Goal: Information Seeking & Learning: Learn about a topic

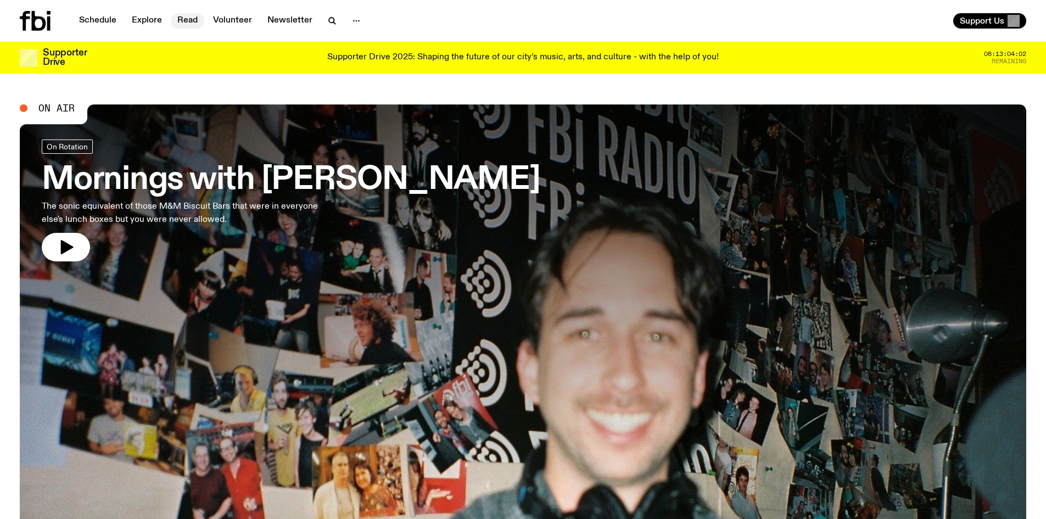
click at [192, 20] on link "Read" at bounding box center [187, 20] width 33 height 15
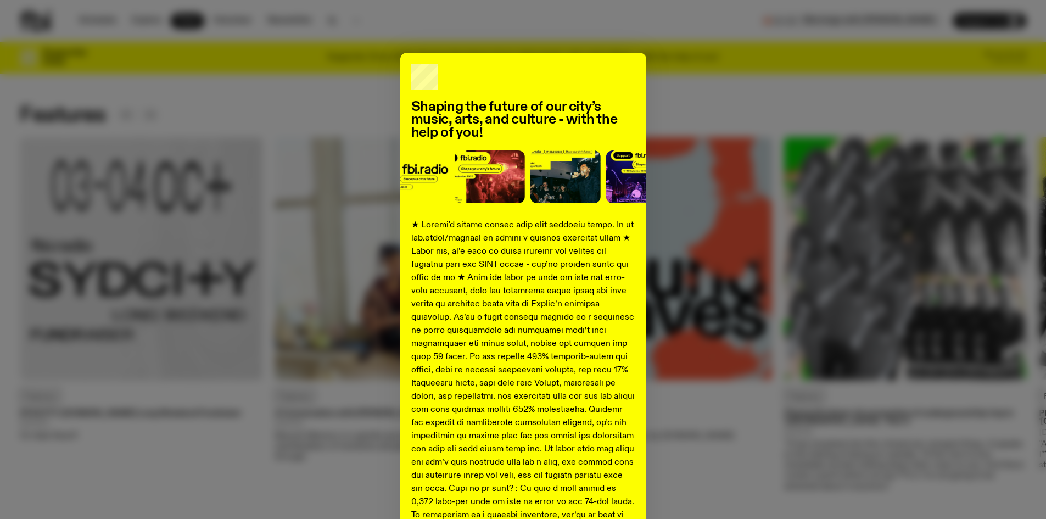
click at [687, 83] on div "Shaping the future of our city’s music, arts, and culture - with the help of yo…" at bounding box center [523, 410] width 1006 height 715
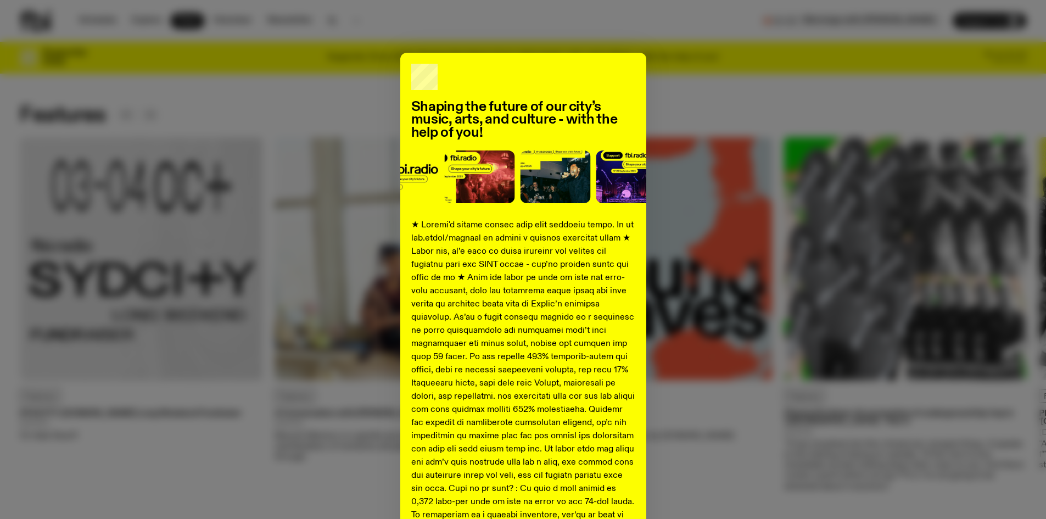
click at [586, 44] on div "Shaping the future of our city’s music, arts, and culture - with the help of yo…" at bounding box center [523, 259] width 1046 height 519
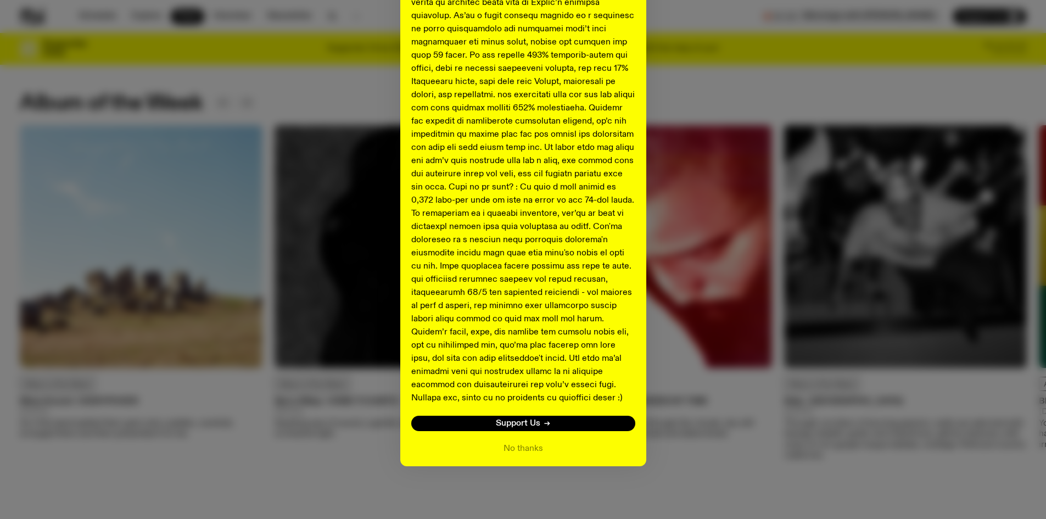
scroll to position [522, 0]
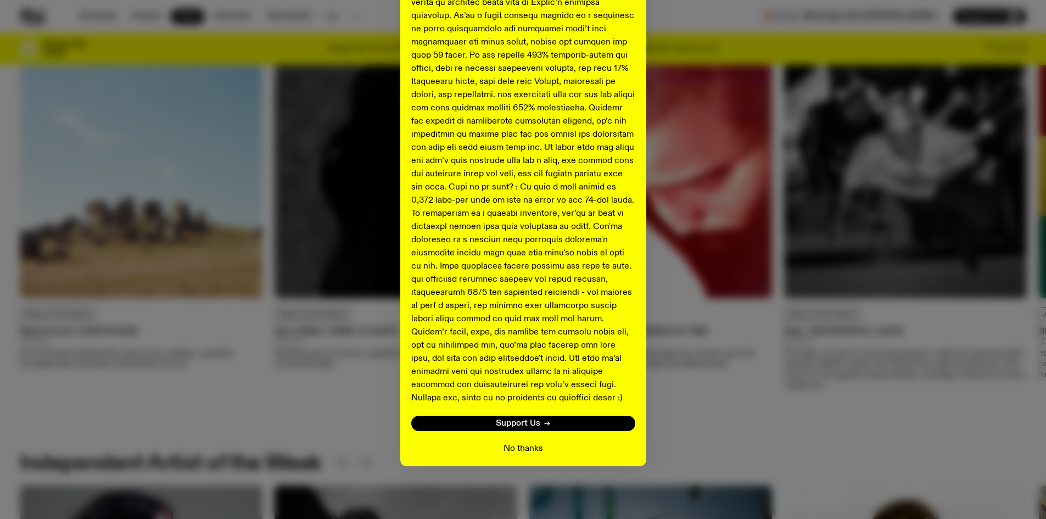
click at [525, 445] on button "No thanks" at bounding box center [523, 448] width 40 height 13
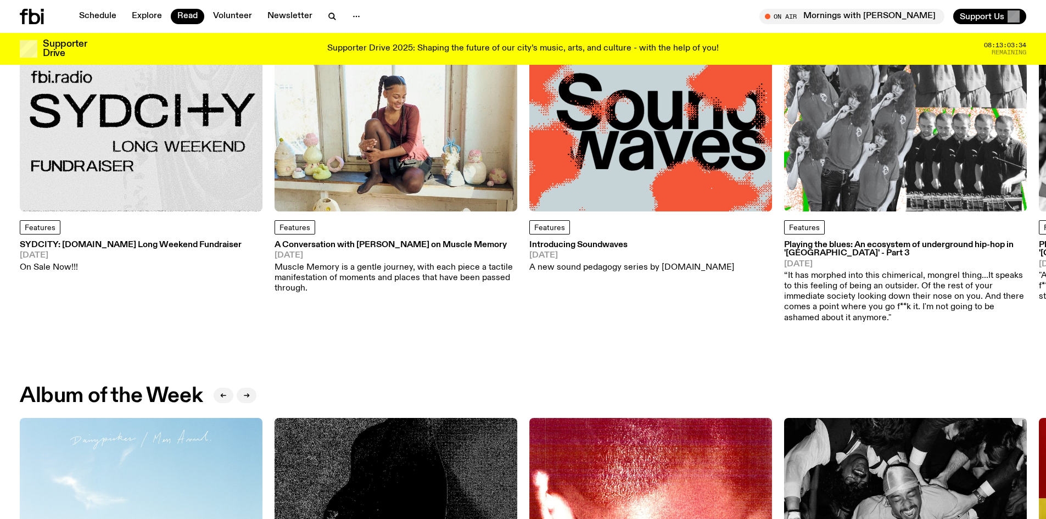
scroll to position [0, 0]
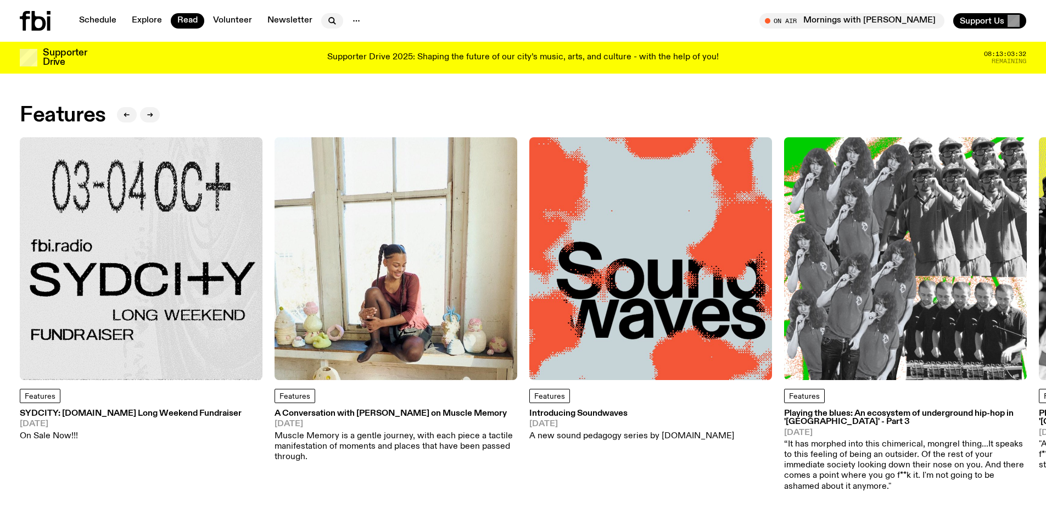
click at [331, 20] on icon "button" at bounding box center [331, 20] width 5 height 5
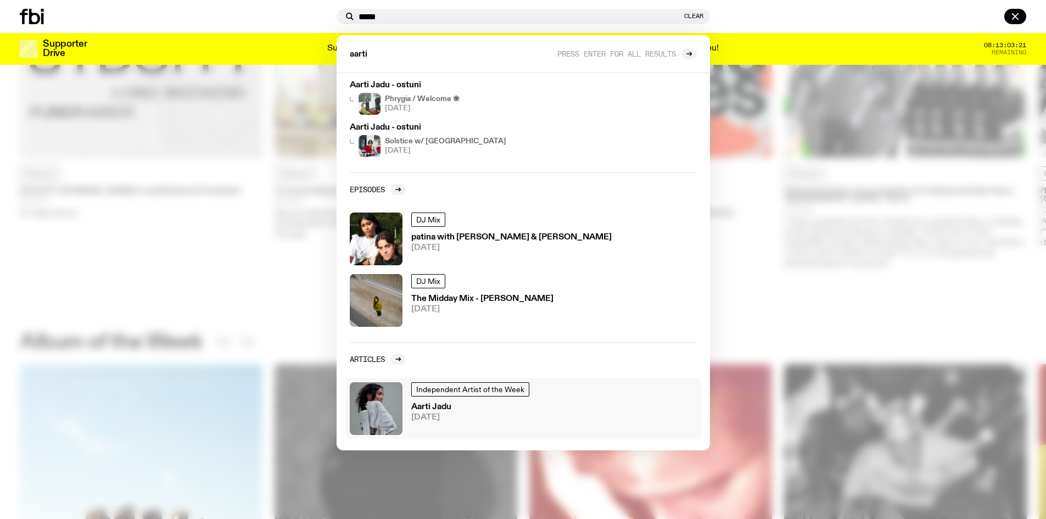
scroll to position [220, 0]
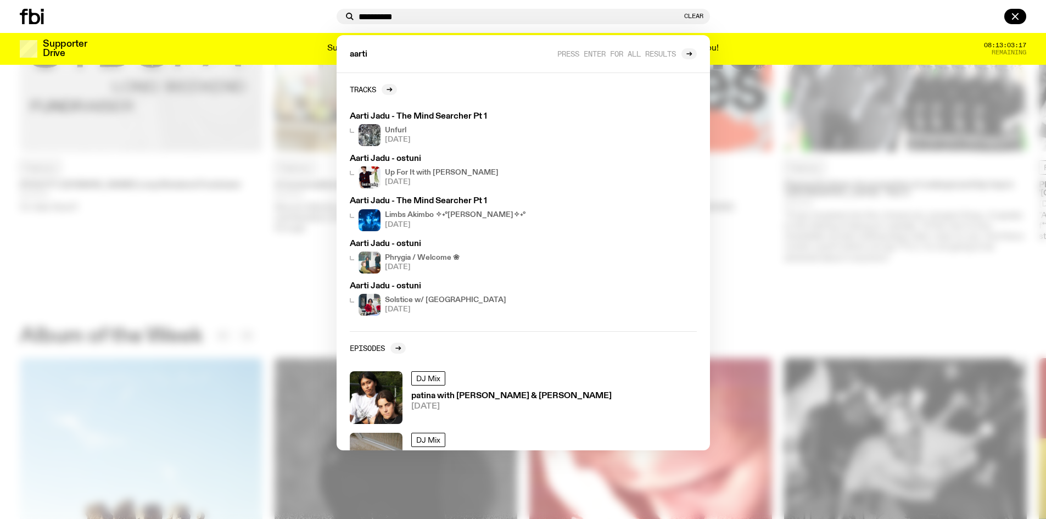
type input "**********"
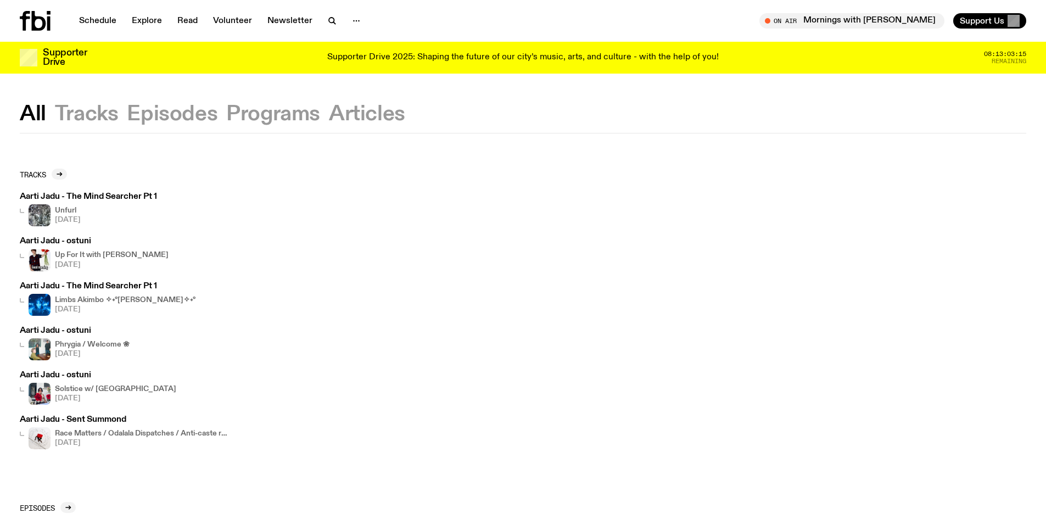
click at [63, 198] on h3 "Aarti Jadu - The Mind Searcher Pt 1" at bounding box center [88, 197] width 137 height 8
click at [42, 32] on div "Schedule Explore Read Volunteer Newsletter On Air Mornings with Ben Hansen Tune…" at bounding box center [523, 21] width 1046 height 42
click at [228, 23] on link "Volunteer" at bounding box center [232, 20] width 52 height 15
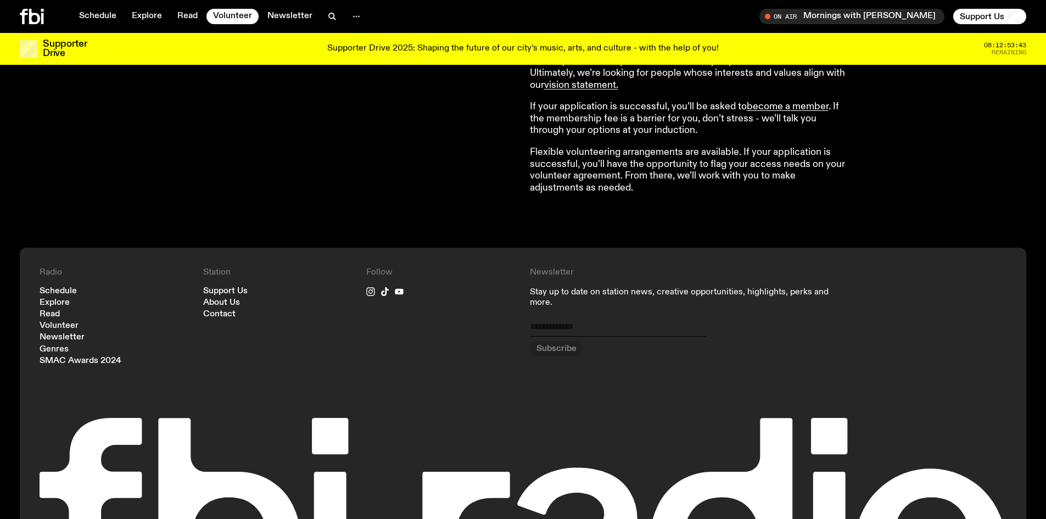
scroll to position [982, 0]
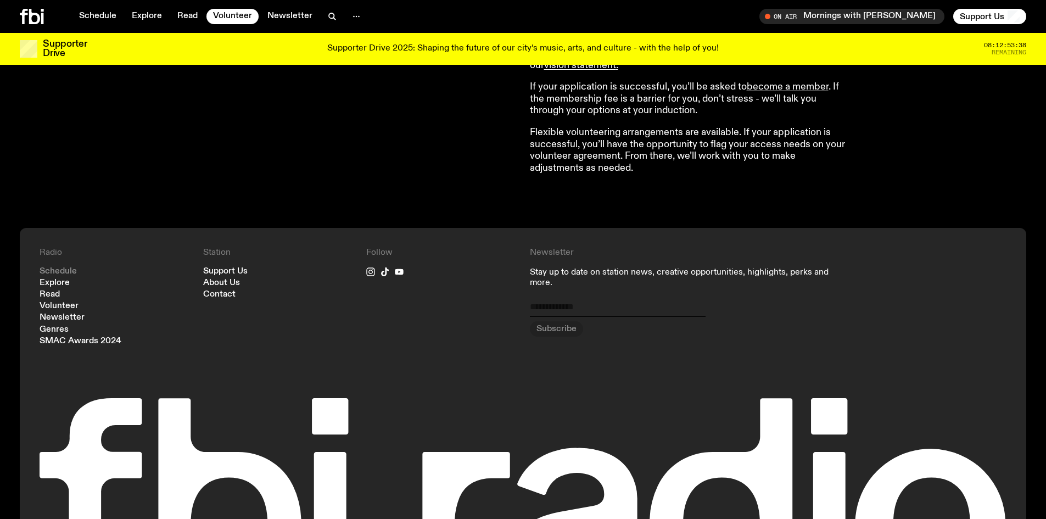
click at [48, 270] on link "Schedule" at bounding box center [58, 271] width 37 height 8
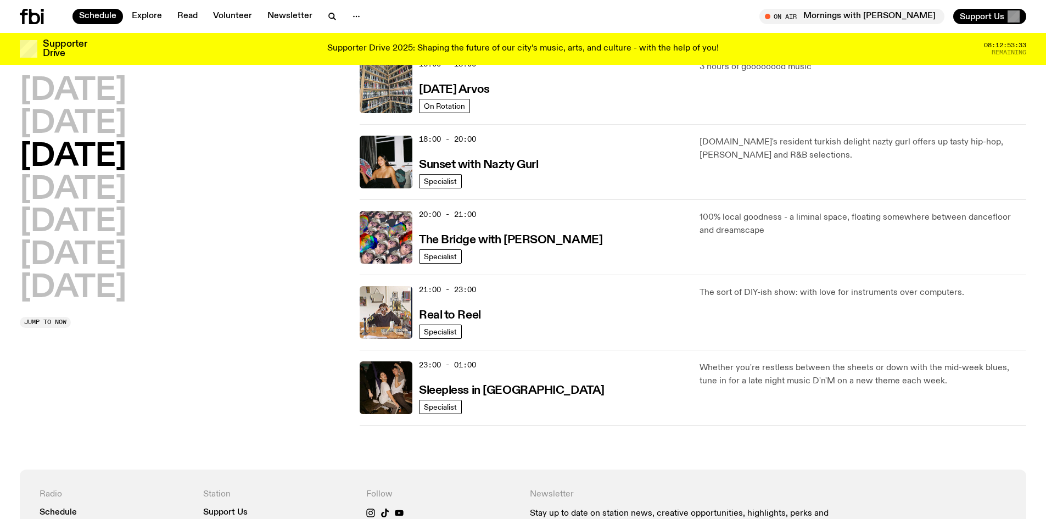
scroll to position [599, 0]
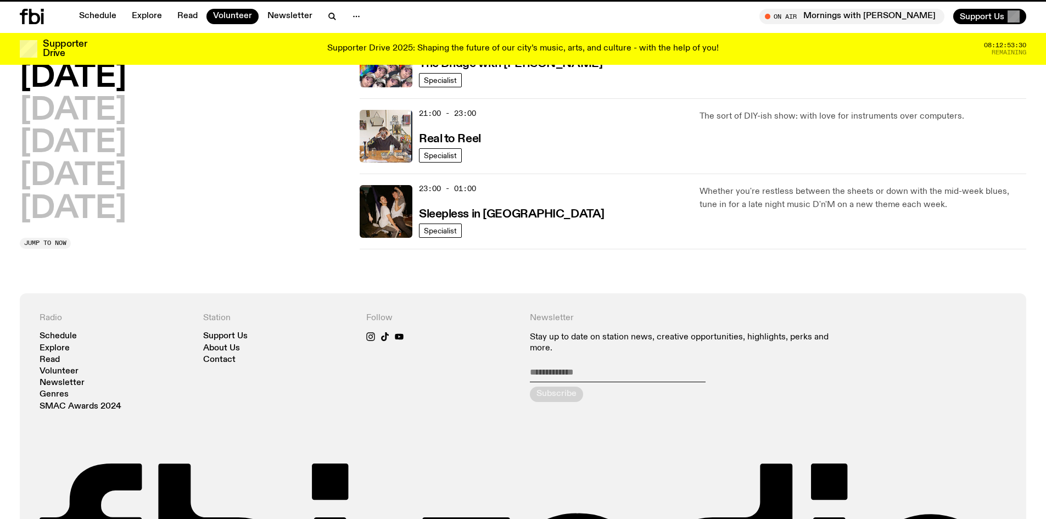
scroll to position [982, 0]
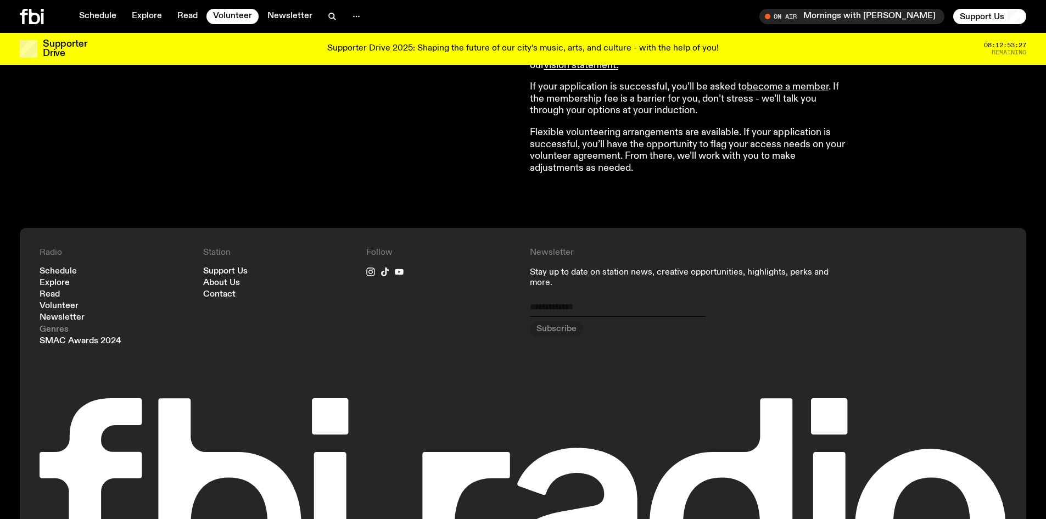
click at [56, 329] on link "Genres" at bounding box center [54, 330] width 29 height 8
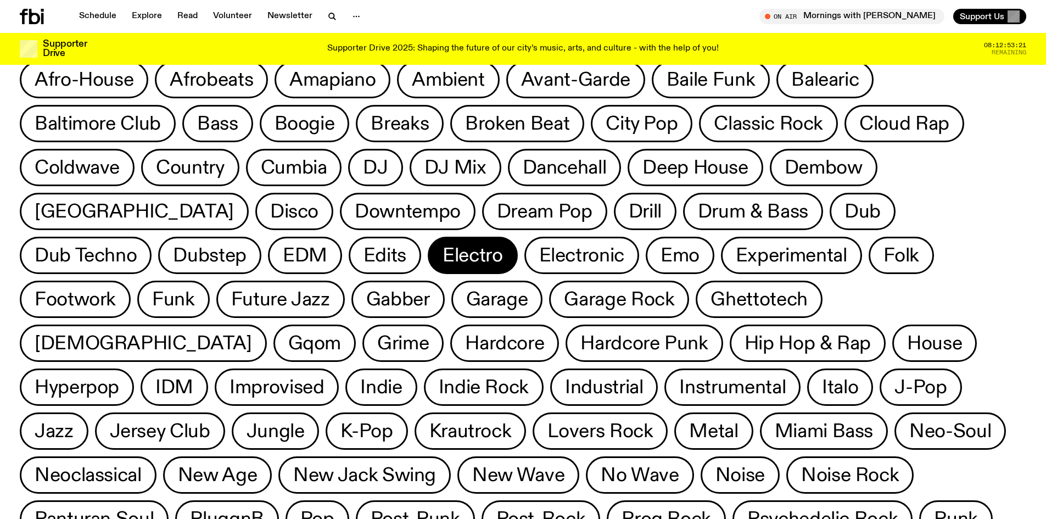
scroll to position [55, 0]
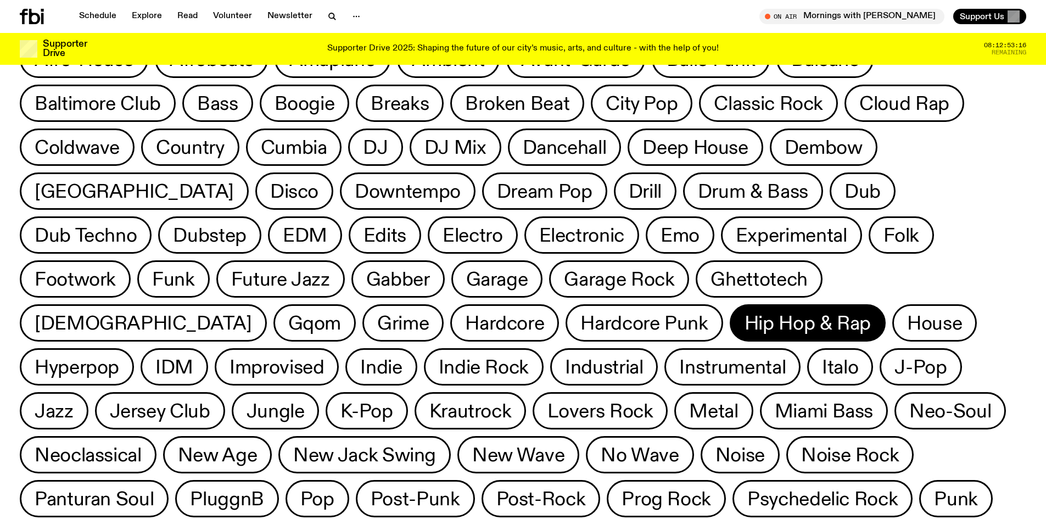
click at [730, 334] on button "Hip Hop & Rap" at bounding box center [808, 322] width 156 height 37
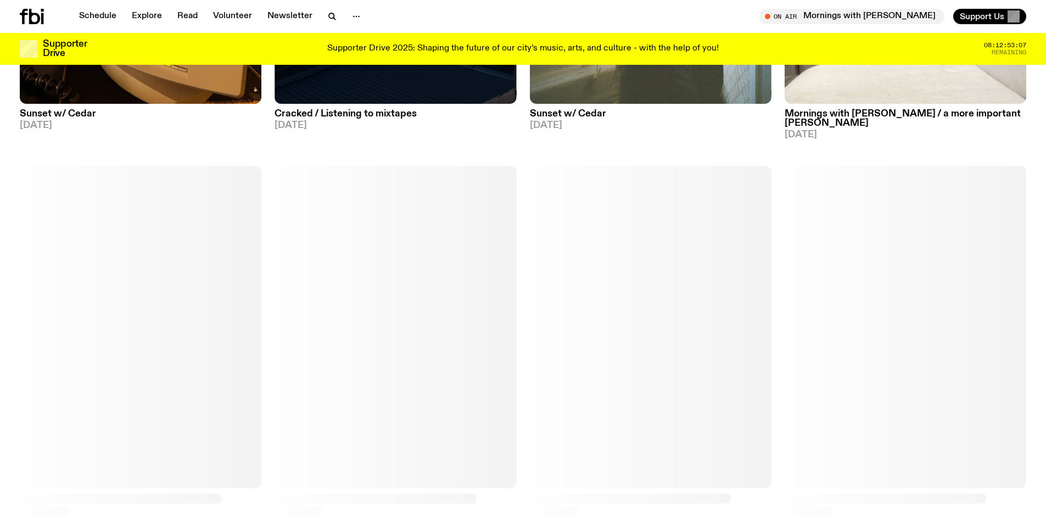
scroll to position [1422, 0]
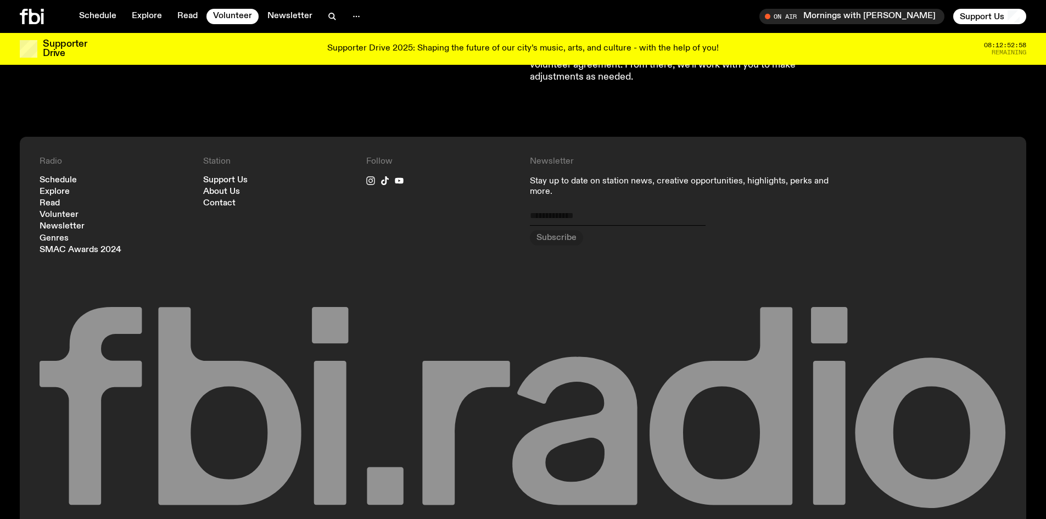
scroll to position [1135, 0]
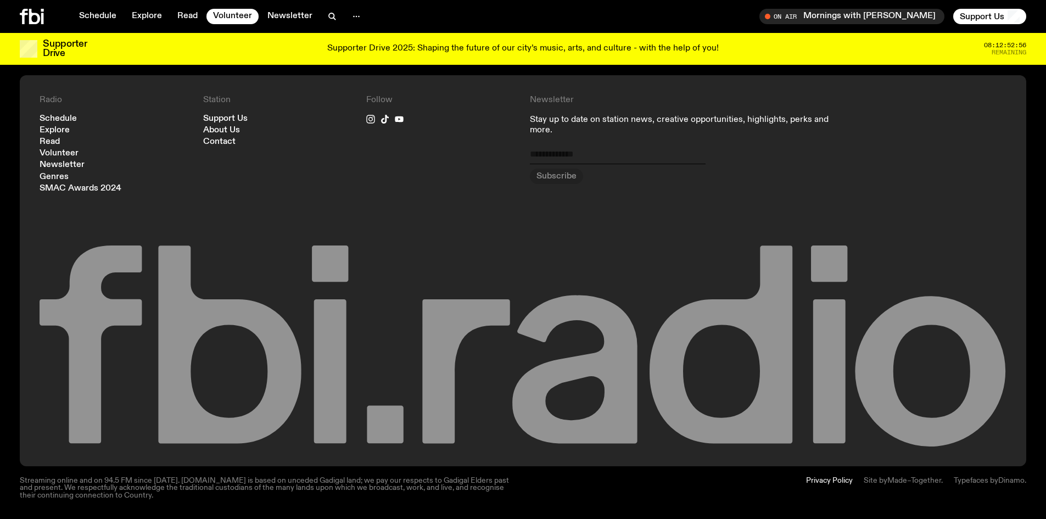
click at [293, 337] on icon at bounding box center [229, 344] width 143 height 198
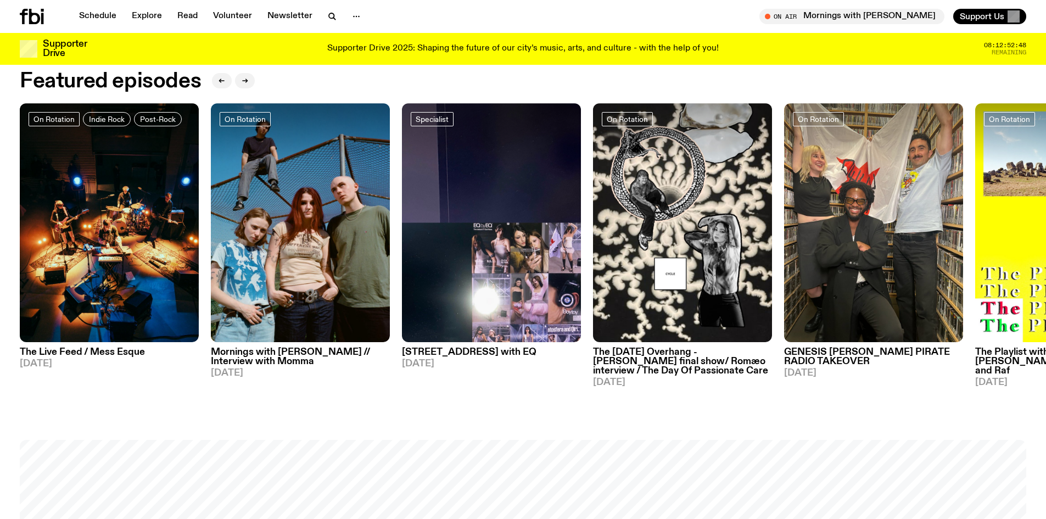
scroll to position [709, 0]
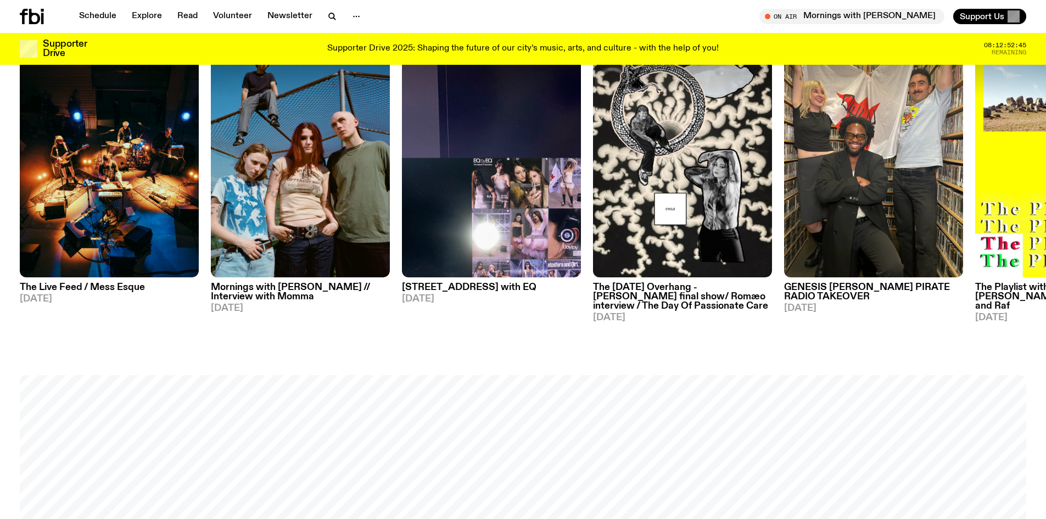
click at [844, 295] on h3 "GENESIS OWUSU'S PIRATE RADIO TAKEOVER" at bounding box center [873, 292] width 179 height 19
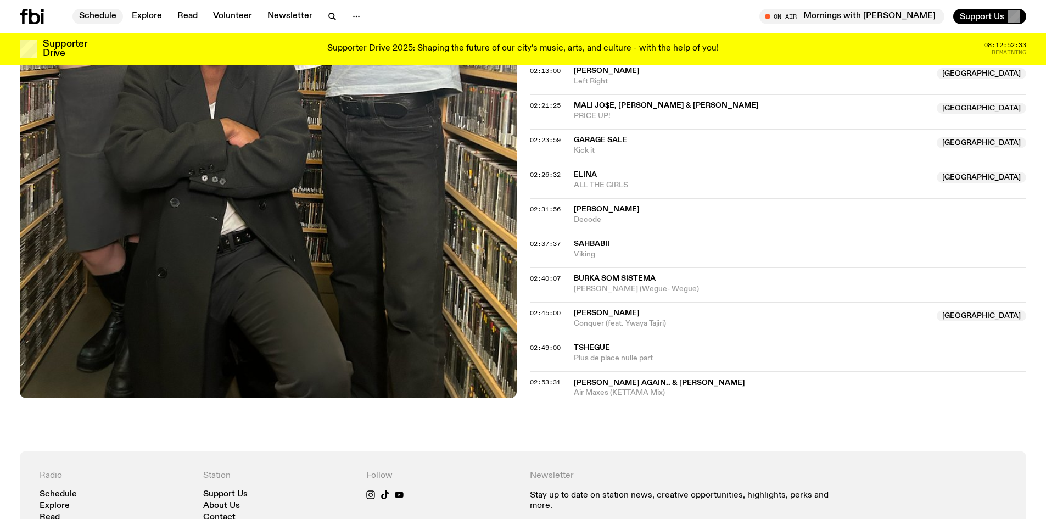
scroll to position [1257, 0]
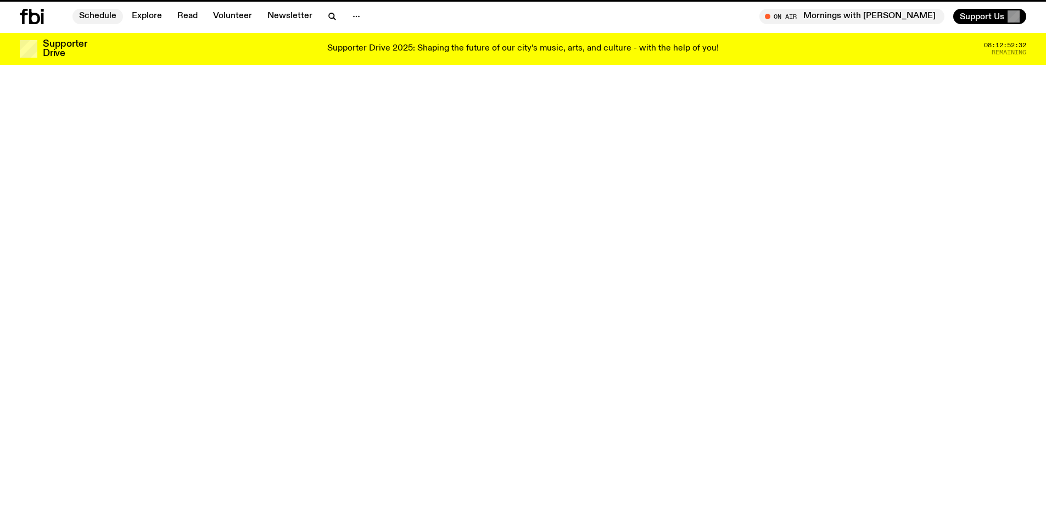
scroll to position [709, 0]
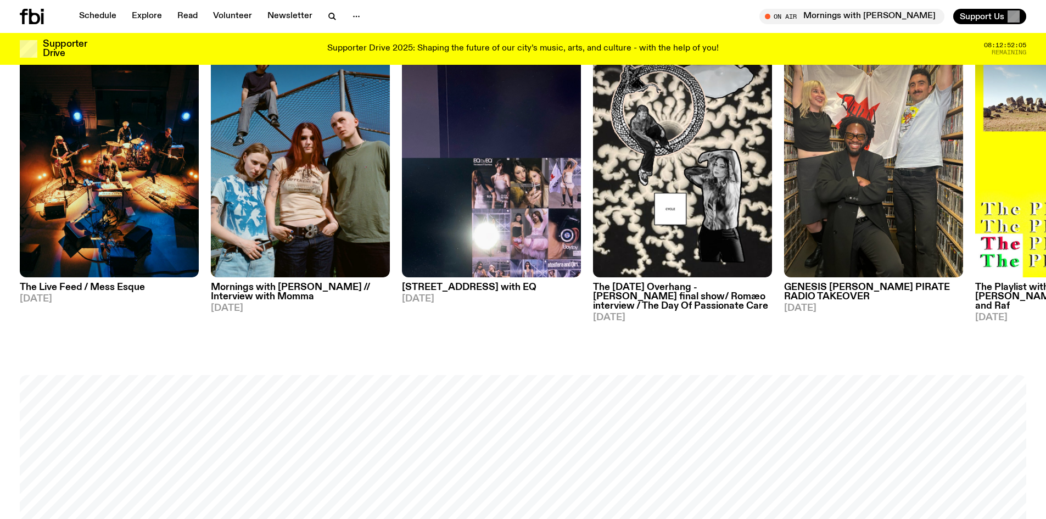
click at [31, 13] on icon at bounding box center [34, 16] width 11 height 15
click at [915, 17] on span "Tune in live" at bounding box center [854, 16] width 167 height 8
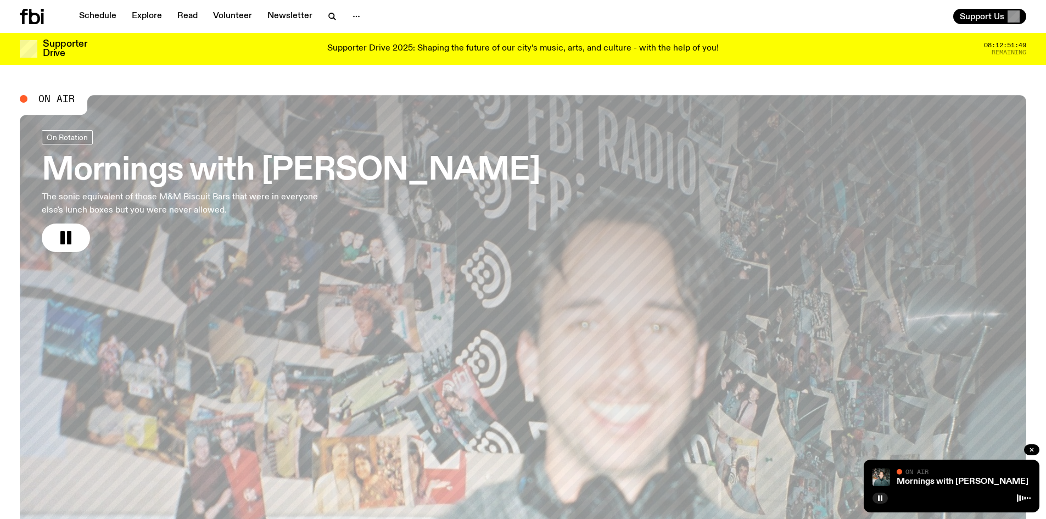
scroll to position [0, 0]
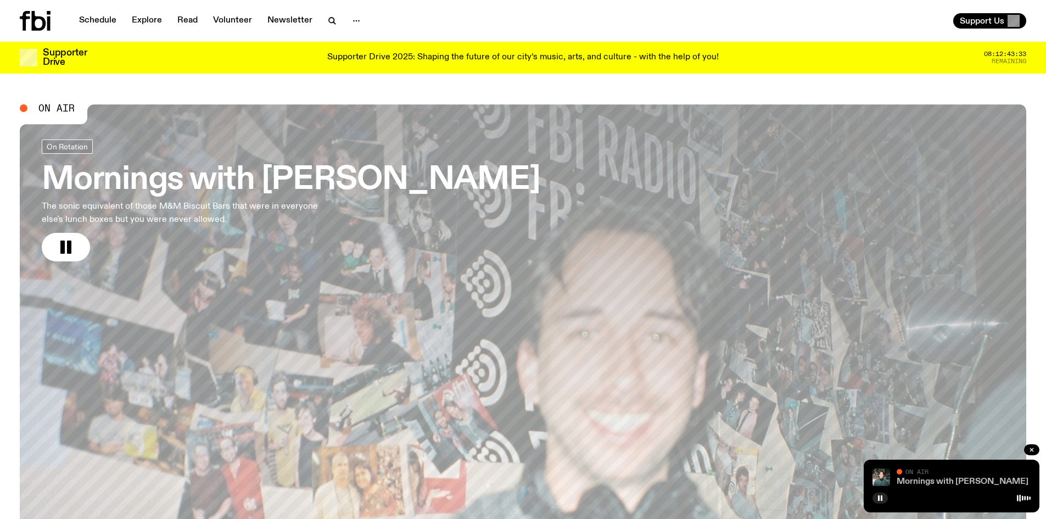
click at [969, 479] on link "Mornings with [PERSON_NAME]" at bounding box center [962, 481] width 132 height 9
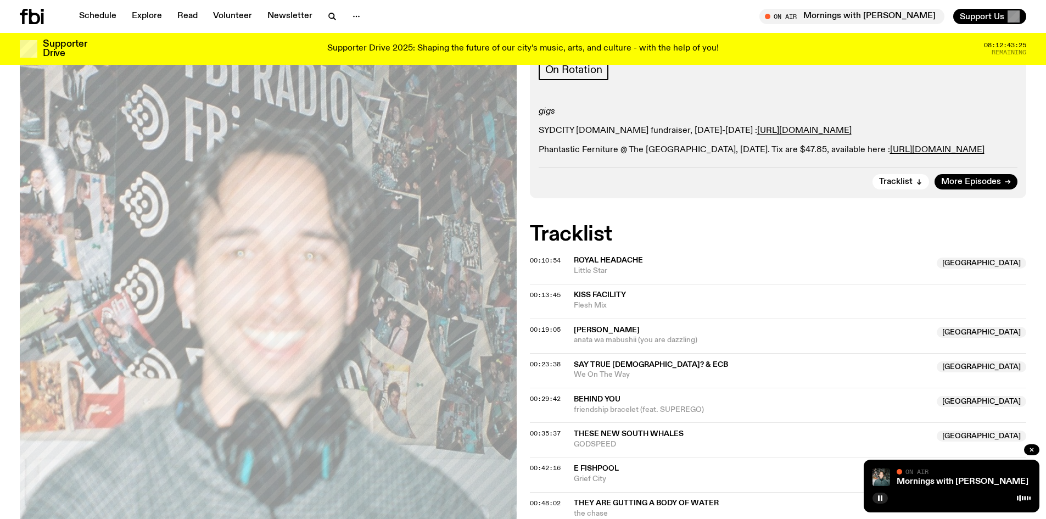
scroll to position [165, 0]
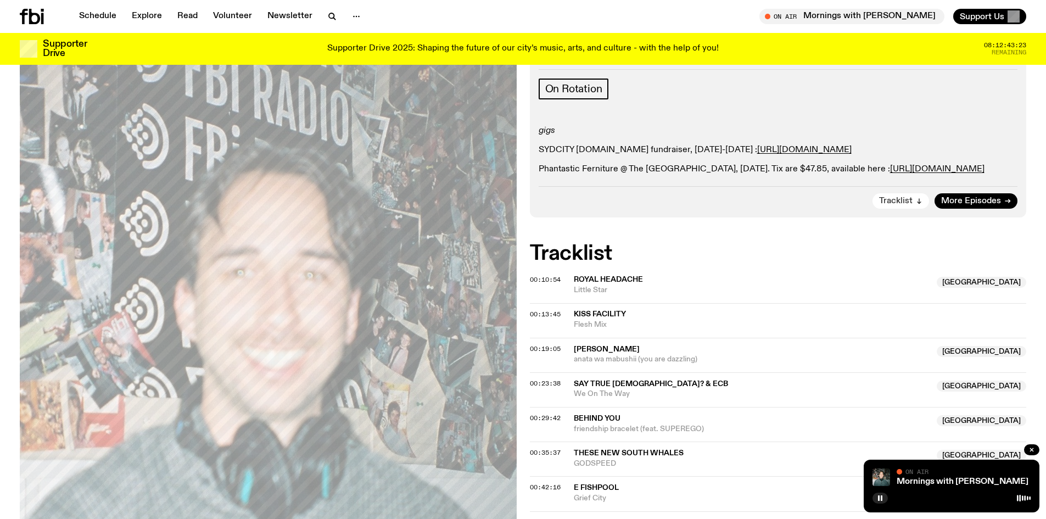
click at [901, 205] on span "Tracklist" at bounding box center [895, 201] width 33 height 8
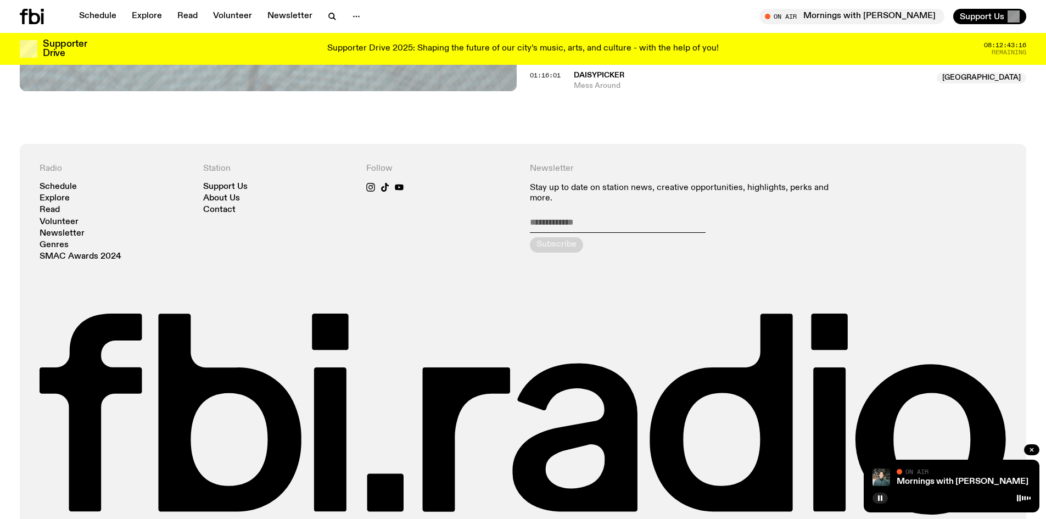
scroll to position [804, 0]
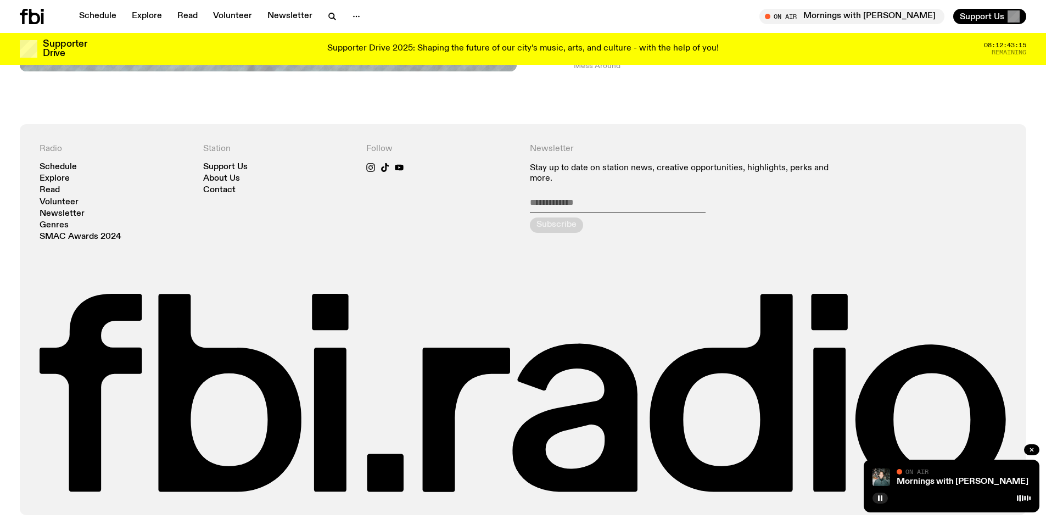
click at [1021, 497] on icon at bounding box center [1024, 497] width 14 height 9
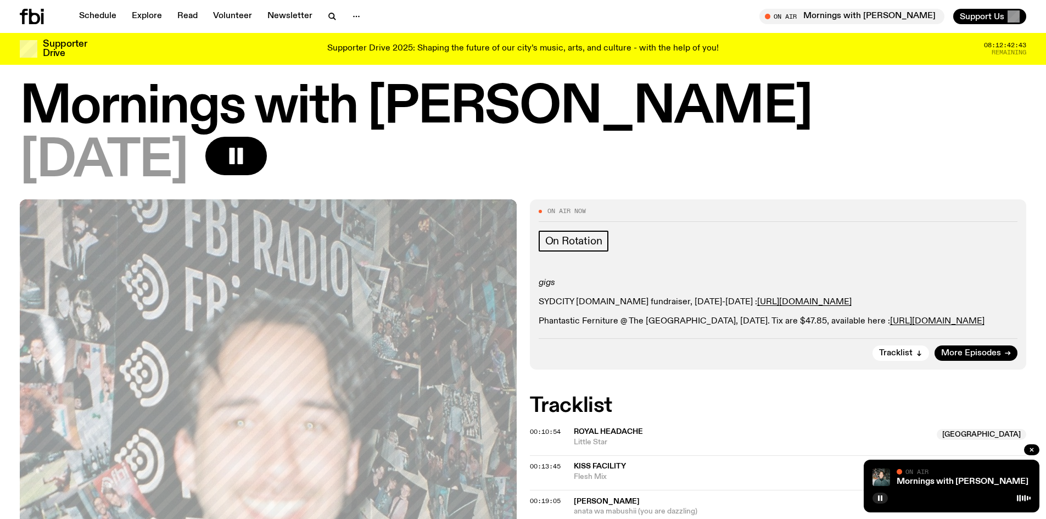
scroll to position [0, 0]
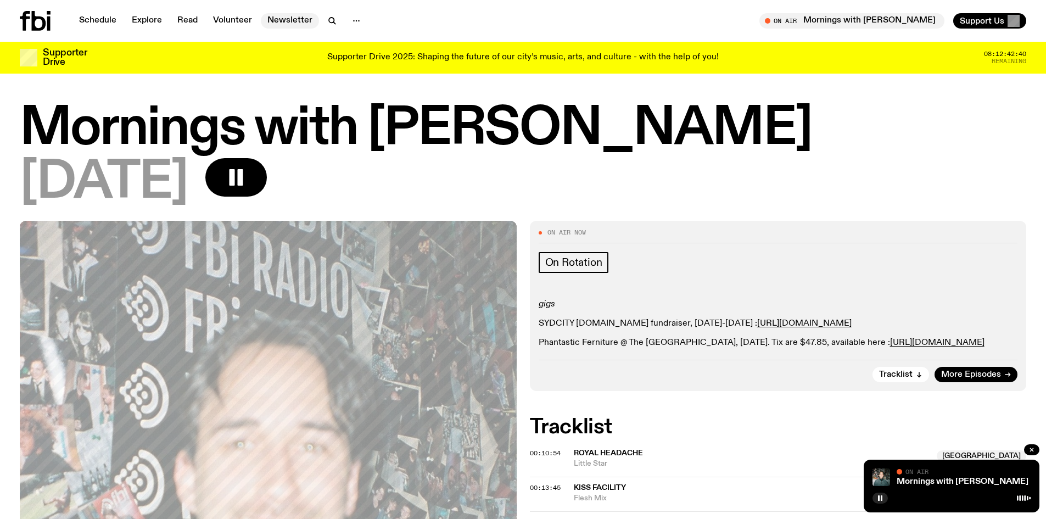
click at [284, 16] on link "Newsletter" at bounding box center [290, 20] width 58 height 15
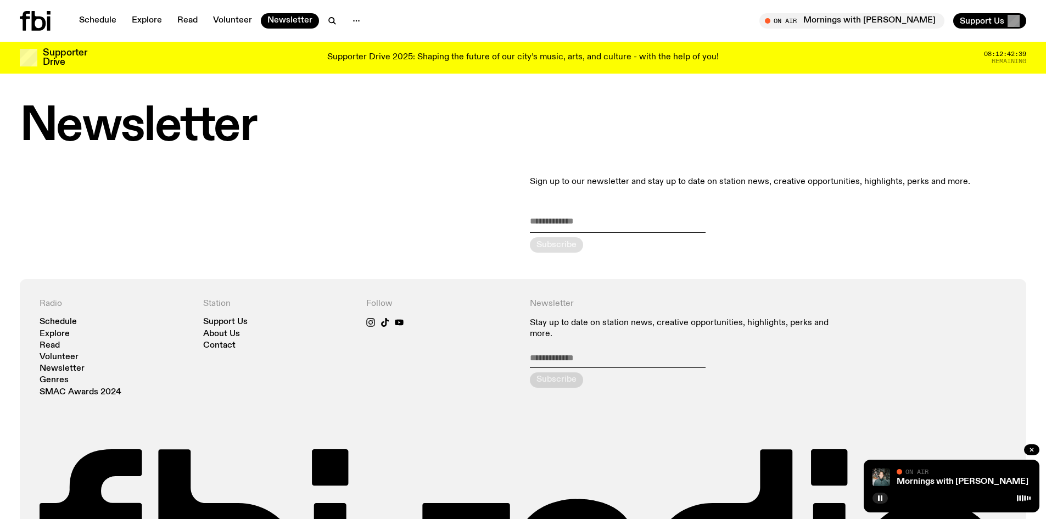
click at [562, 222] on input "email" at bounding box center [618, 224] width 176 height 18
type input "**********"
click at [556, 244] on icon "submit" at bounding box center [555, 244] width 13 height 13
click at [967, 479] on link "Mornings with [PERSON_NAME]" at bounding box center [962, 481] width 132 height 9
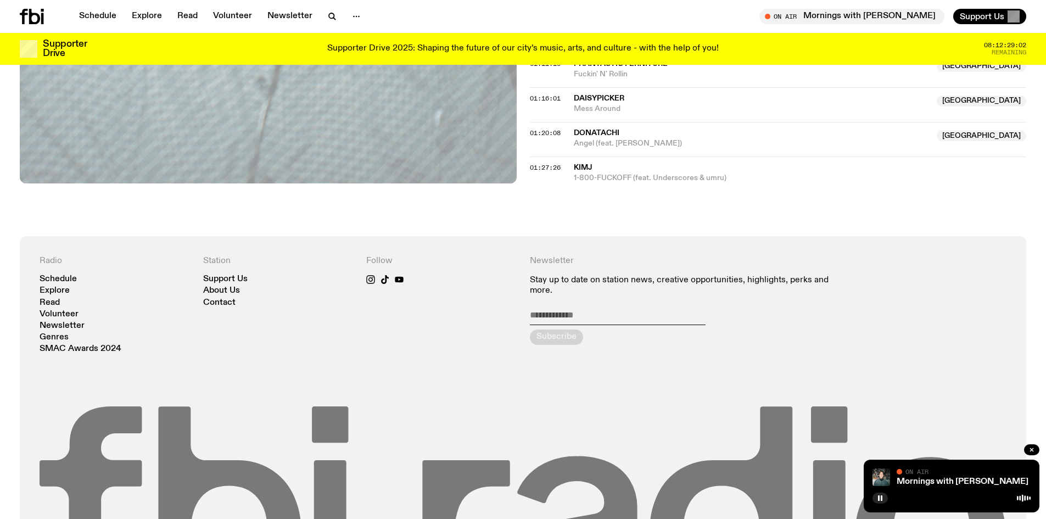
scroll to position [943, 0]
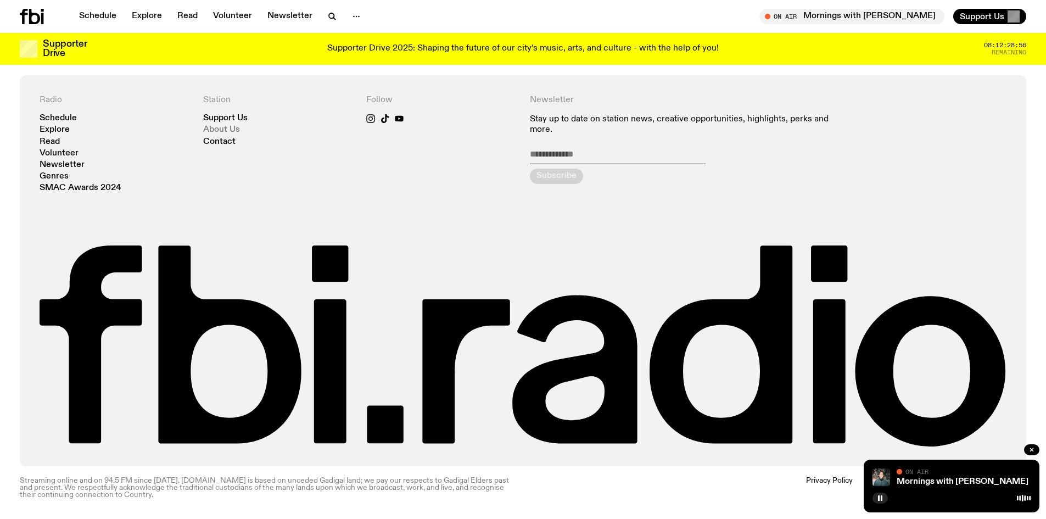
click at [216, 132] on link "About Us" at bounding box center [221, 130] width 37 height 8
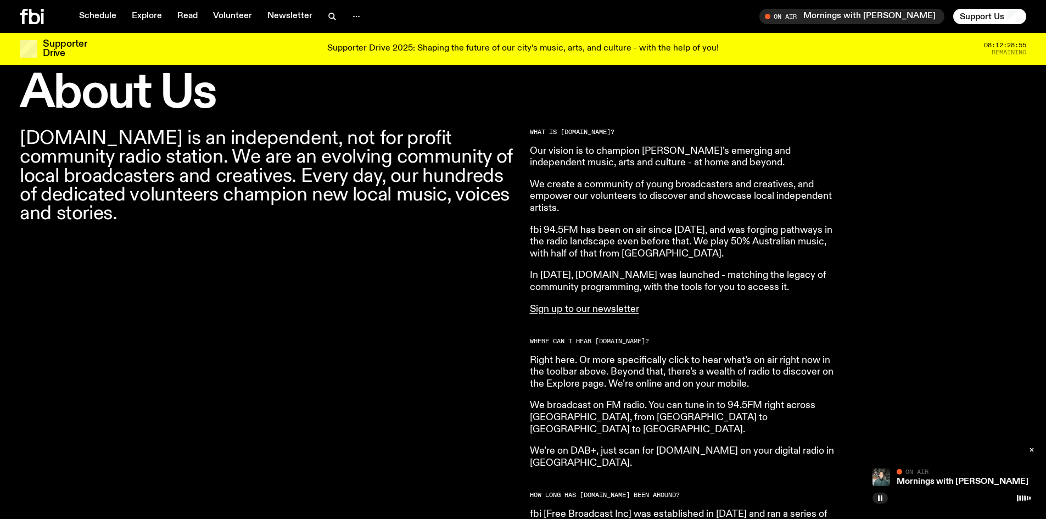
scroll to position [322, 0]
click at [1031, 450] on icon "button" at bounding box center [1031, 449] width 7 height 7
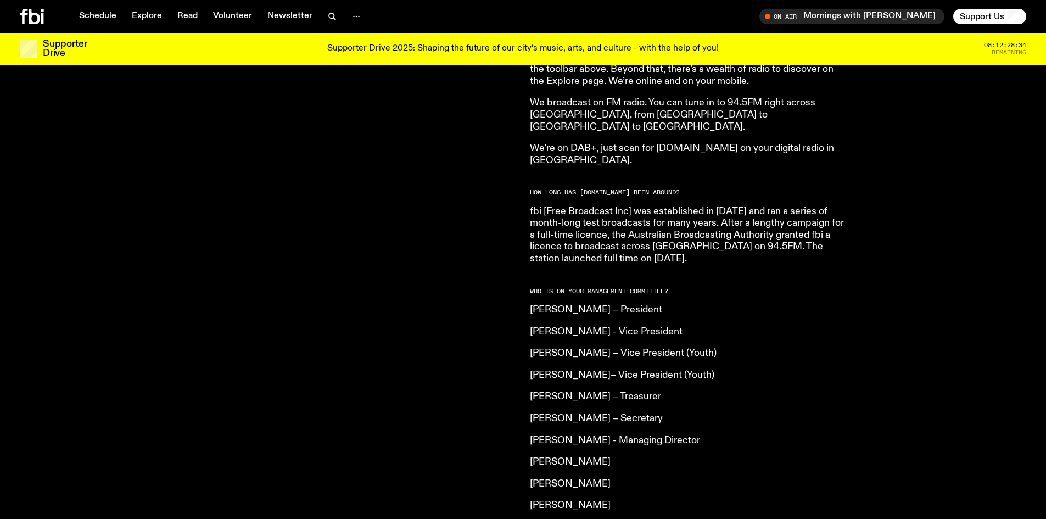
scroll to position [515, 0]
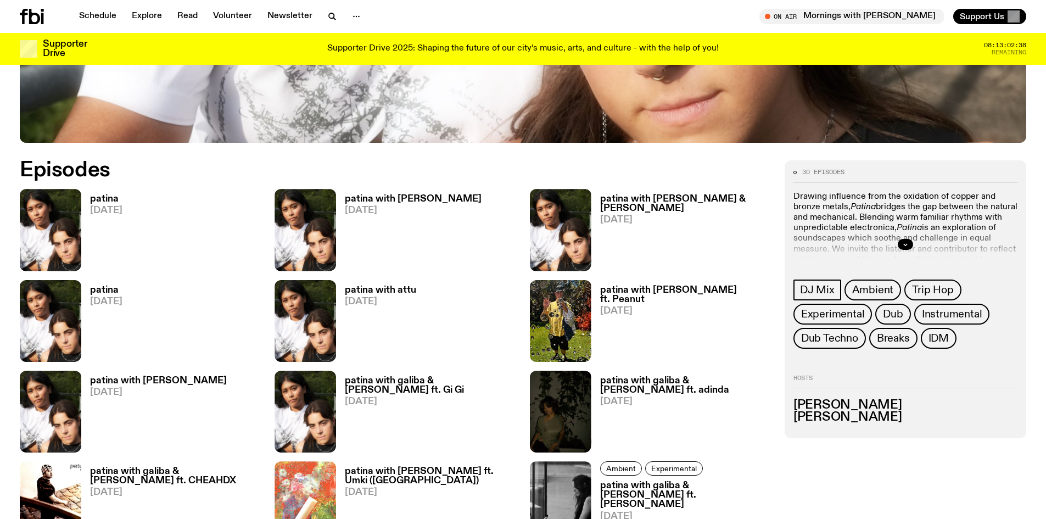
scroll to position [541, 0]
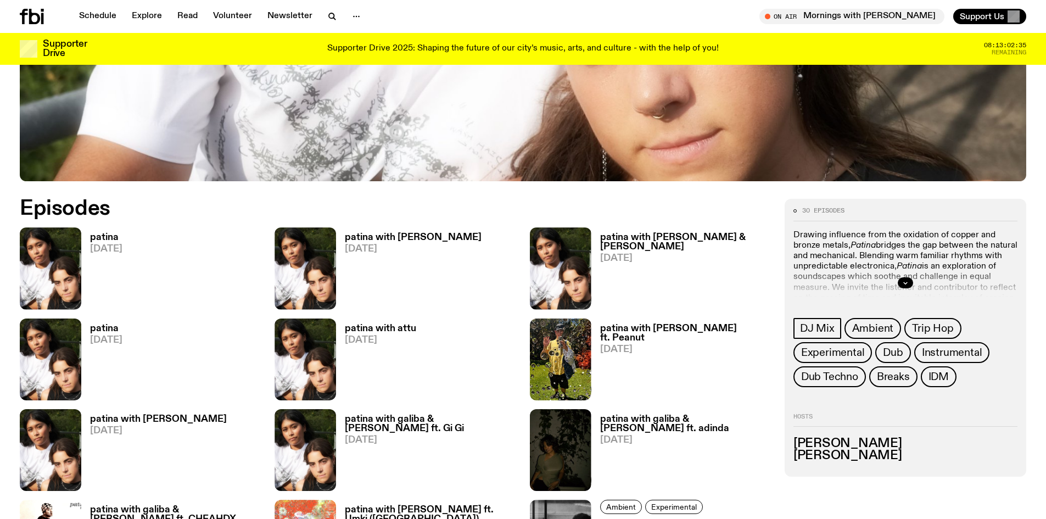
click at [718, 237] on h3 "patina with [PERSON_NAME] & [PERSON_NAME]" at bounding box center [685, 242] width 171 height 19
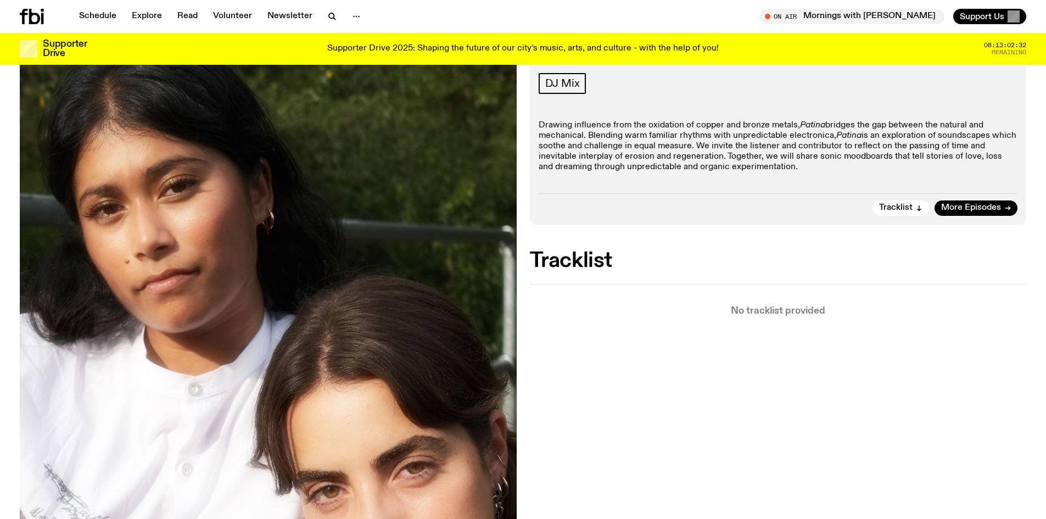
scroll to position [494, 0]
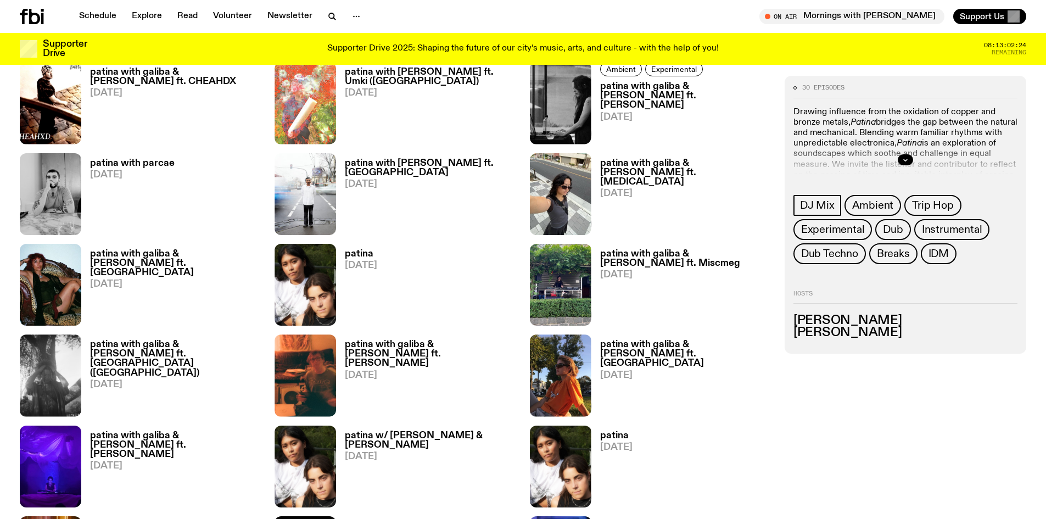
scroll to position [1199, 0]
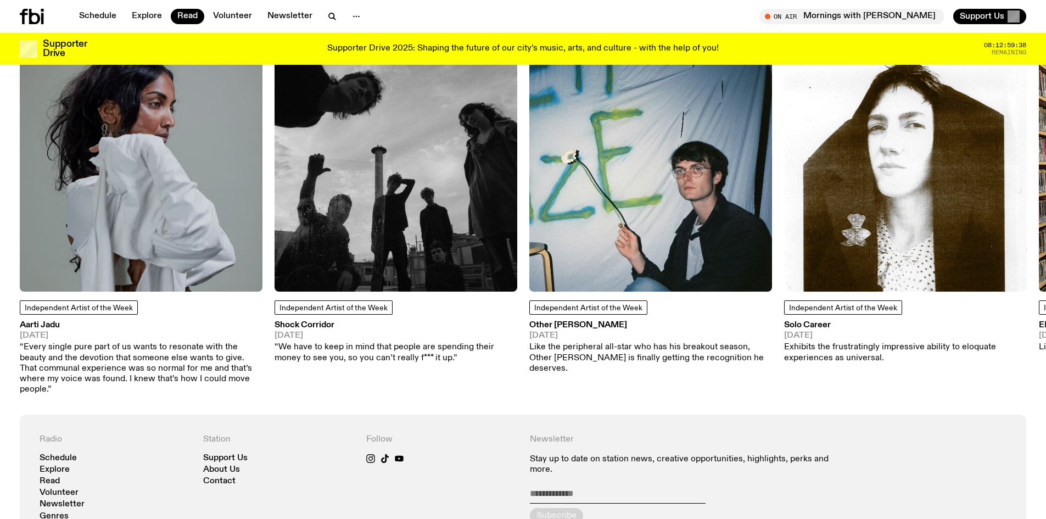
scroll to position [958, 0]
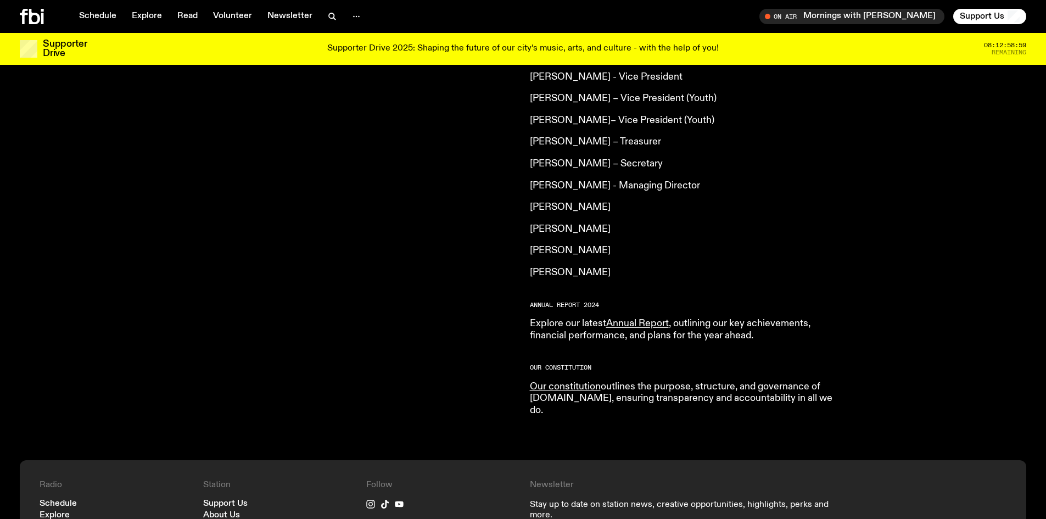
scroll to position [1147, 0]
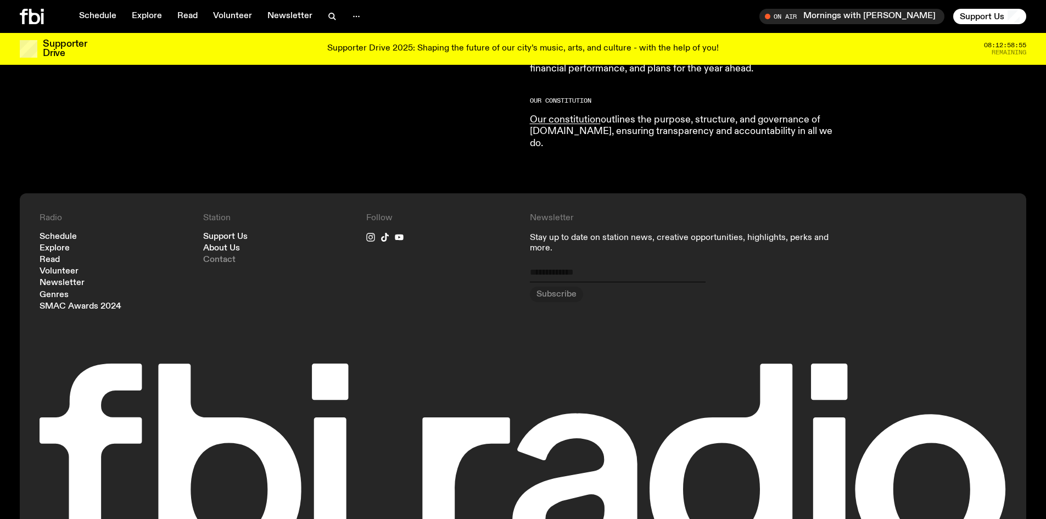
click at [218, 256] on link "Contact" at bounding box center [219, 260] width 32 height 8
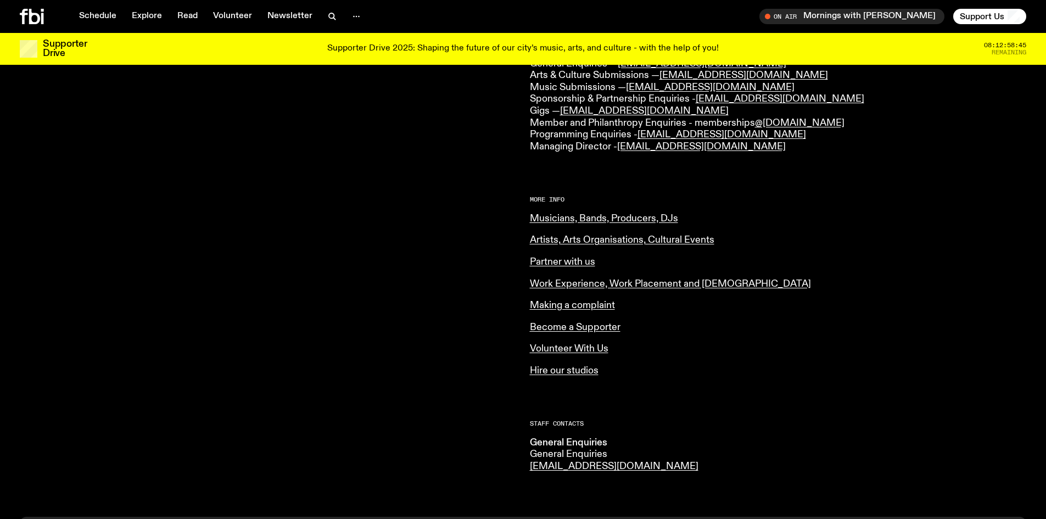
scroll to position [326, 0]
click at [556, 284] on link "Work Experience, Work Placement and Internship" at bounding box center [670, 283] width 281 height 10
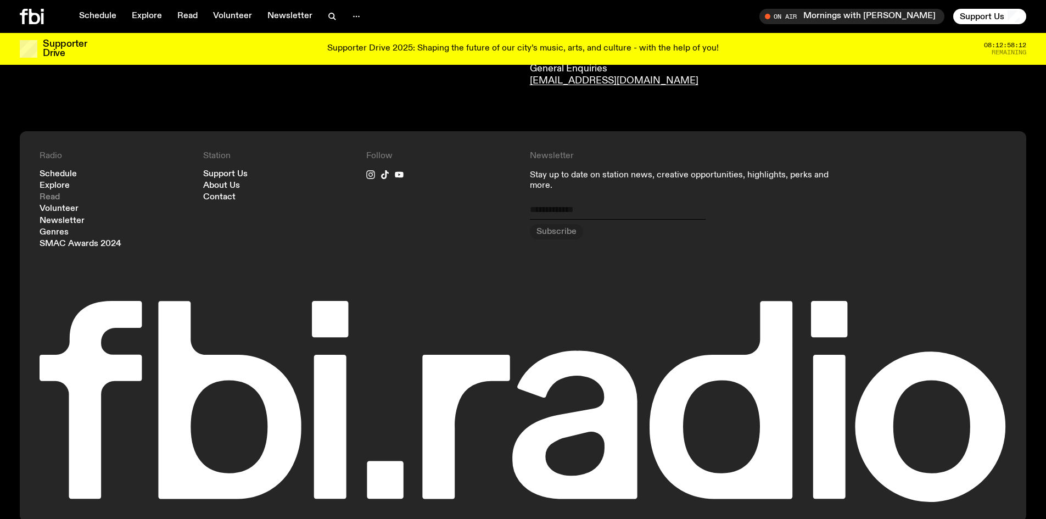
click at [47, 194] on link "Read" at bounding box center [50, 197] width 20 height 8
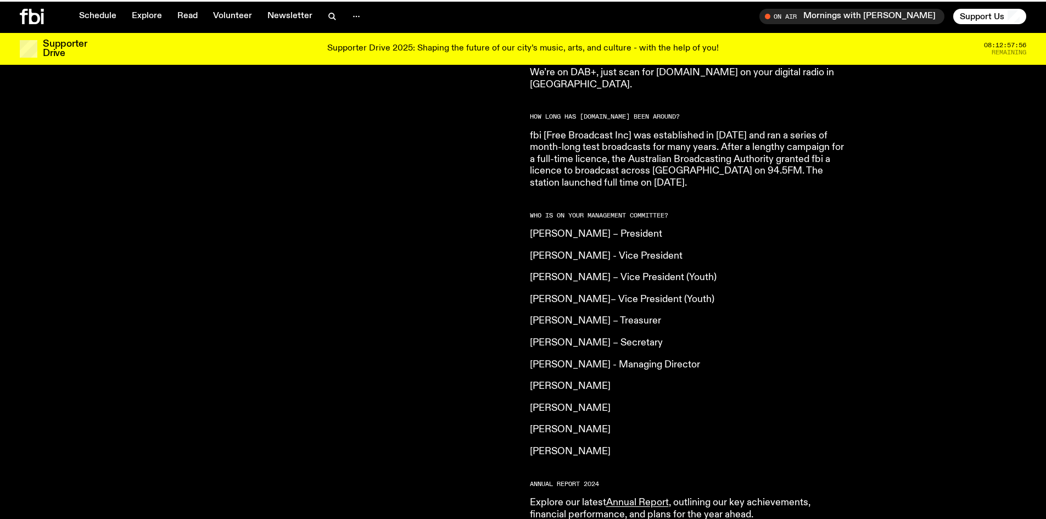
scroll to position [1147, 0]
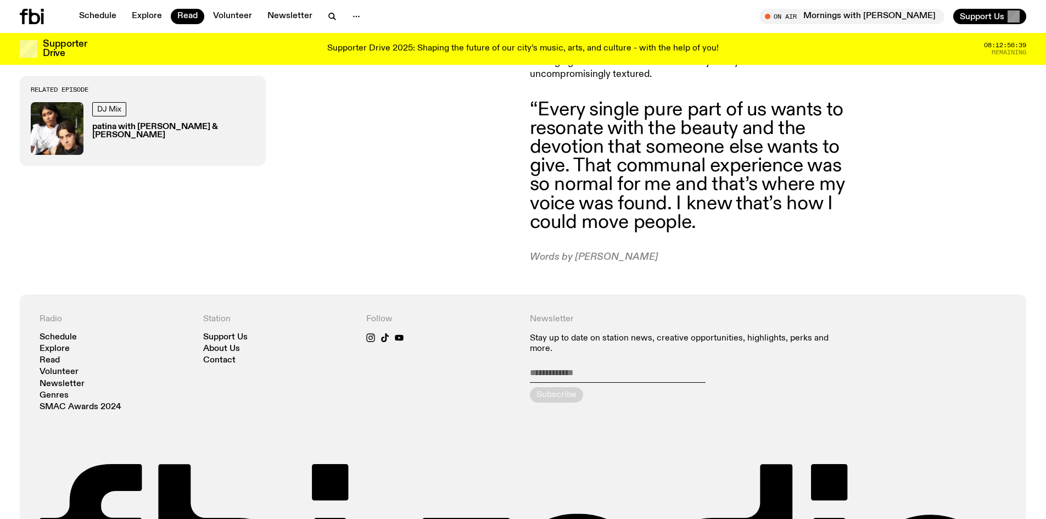
scroll to position [988, 0]
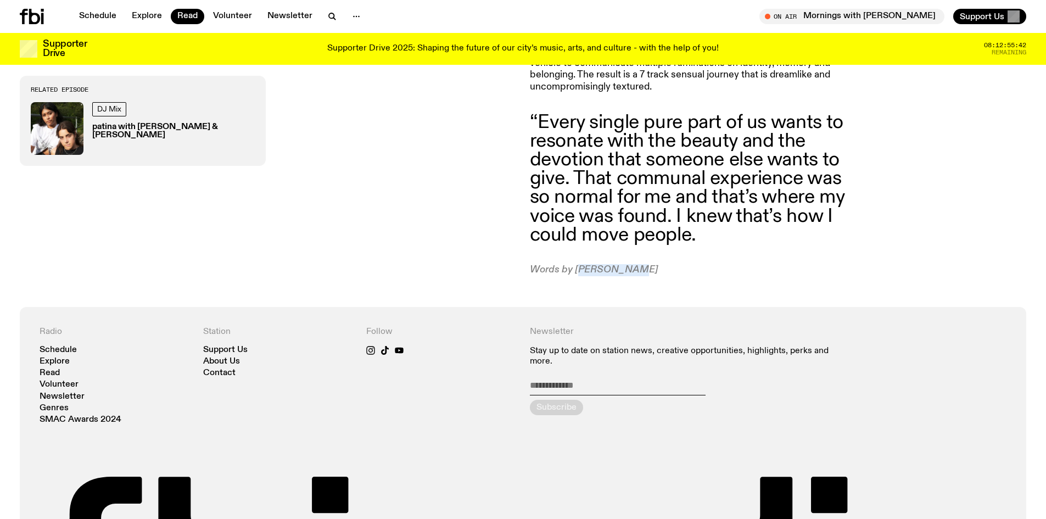
drag, startPoint x: 573, startPoint y: 253, endPoint x: 620, endPoint y: 260, distance: 47.3
click at [620, 264] on p "Words by [PERSON_NAME]" at bounding box center [688, 270] width 316 height 12
copy p "[PERSON_NAME]"
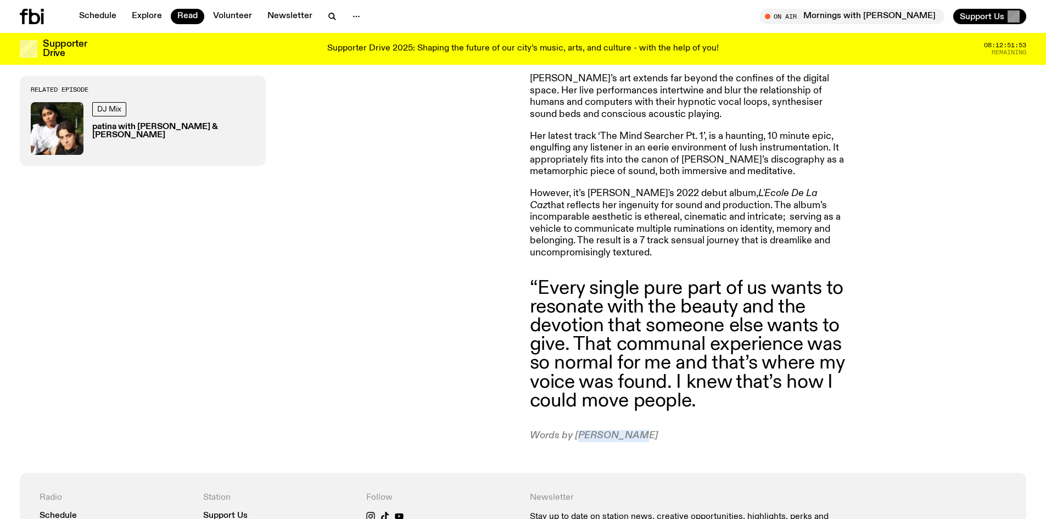
scroll to position [650, 0]
